Goal: Check status: Check status

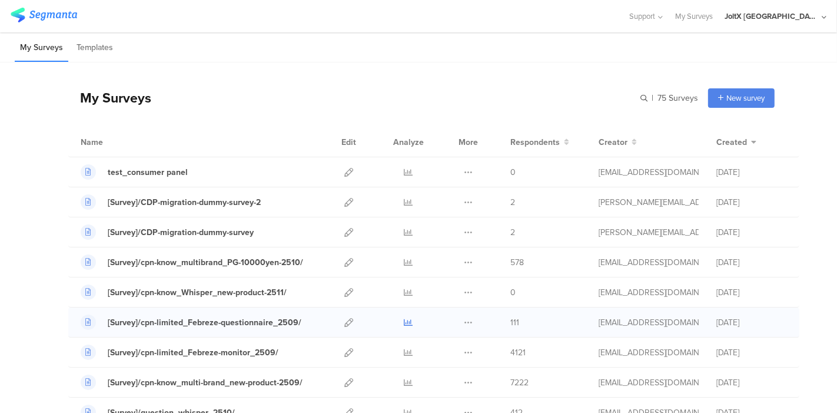
click at [405, 320] on icon at bounding box center [409, 322] width 9 height 9
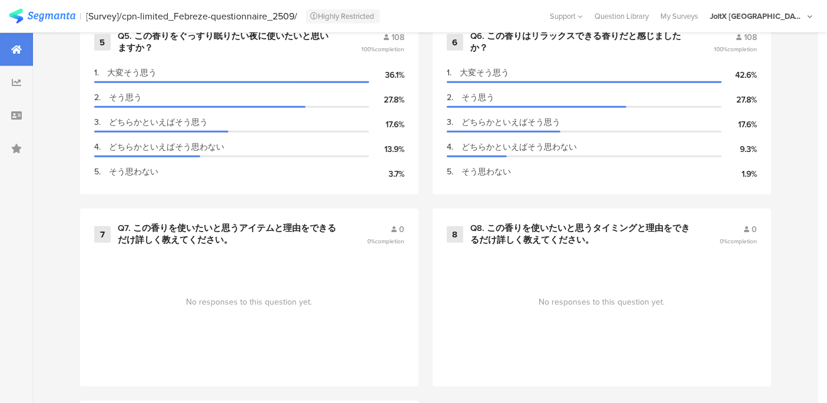
scroll to position [916, 0]
